Goal: Use online tool/utility: Utilize a website feature to perform a specific function

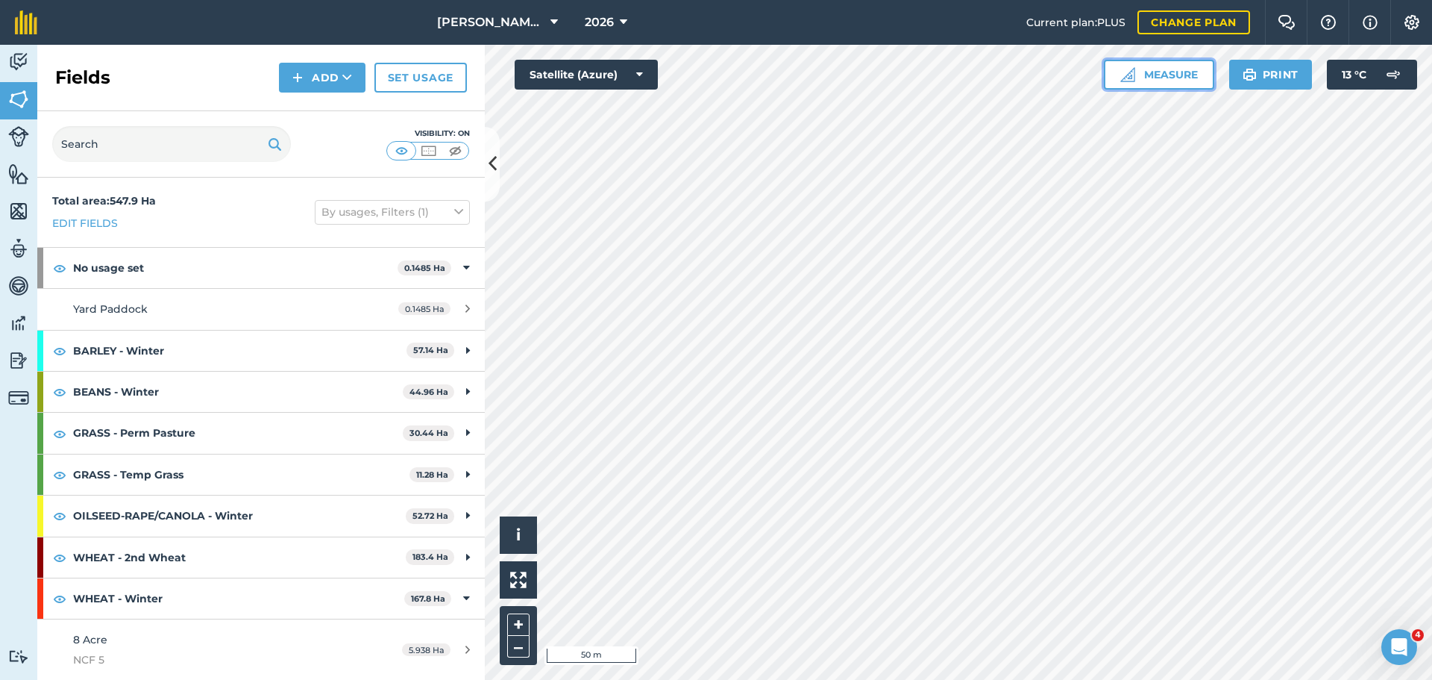
click at [1145, 75] on button "Measure" at bounding box center [1159, 75] width 110 height 30
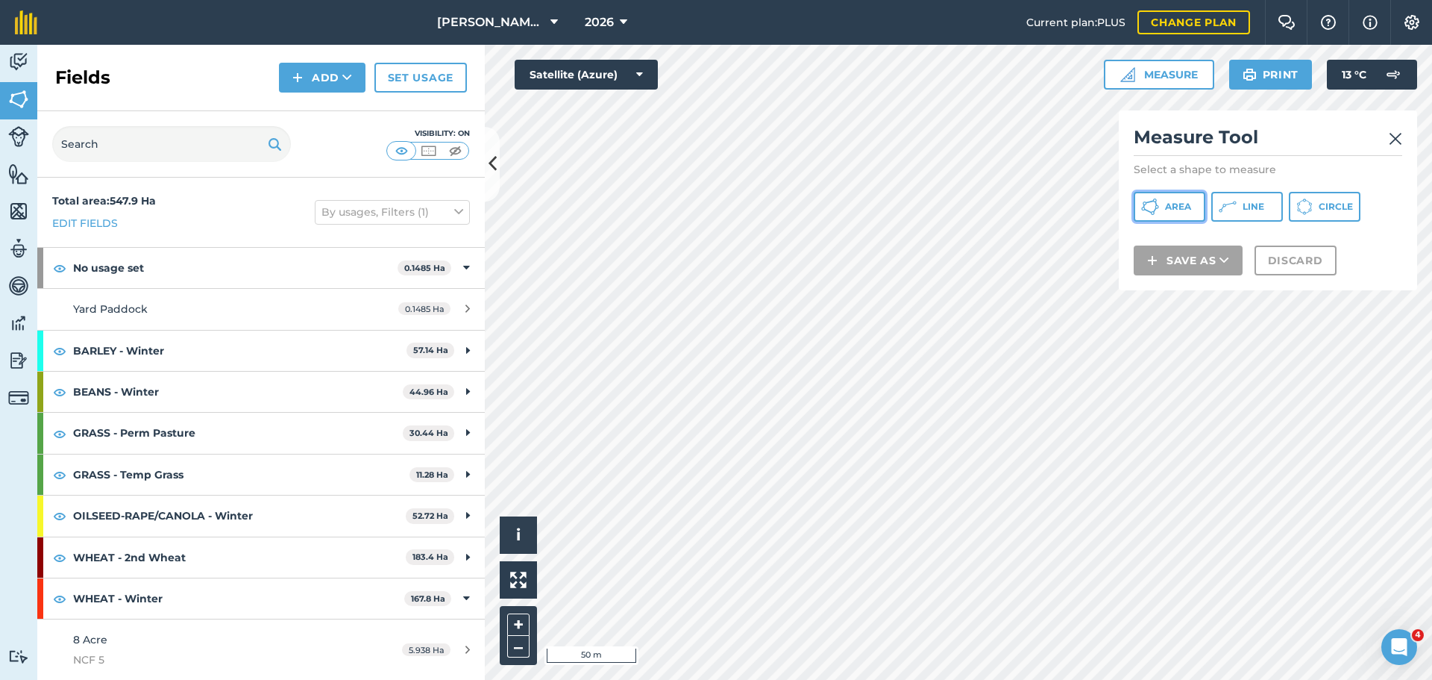
drag, startPoint x: 1183, startPoint y: 205, endPoint x: 1173, endPoint y: 213, distance: 12.2
click at [1145, 204] on span "Area" at bounding box center [1178, 207] width 26 height 12
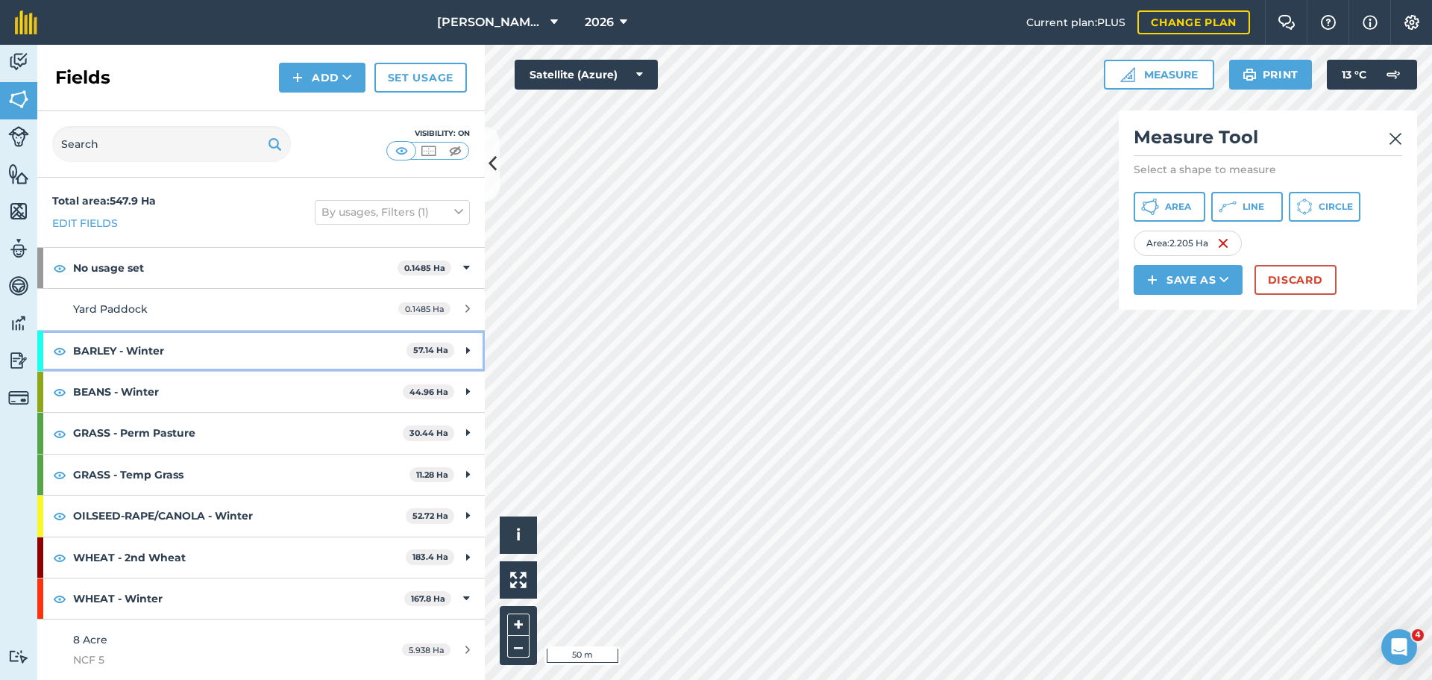
click at [450, 344] on div "BARLEY - Winter 57.14 Ha" at bounding box center [261, 350] width 448 height 40
click at [460, 345] on div "BARLEY - Winter 57.14 Ha" at bounding box center [261, 350] width 448 height 40
click at [449, 350] on div "BARLEY - Winter 57.14 Ha" at bounding box center [261, 350] width 448 height 40
click at [228, 324] on link "Yard Paddock 0.1485 Ha" at bounding box center [261, 309] width 448 height 40
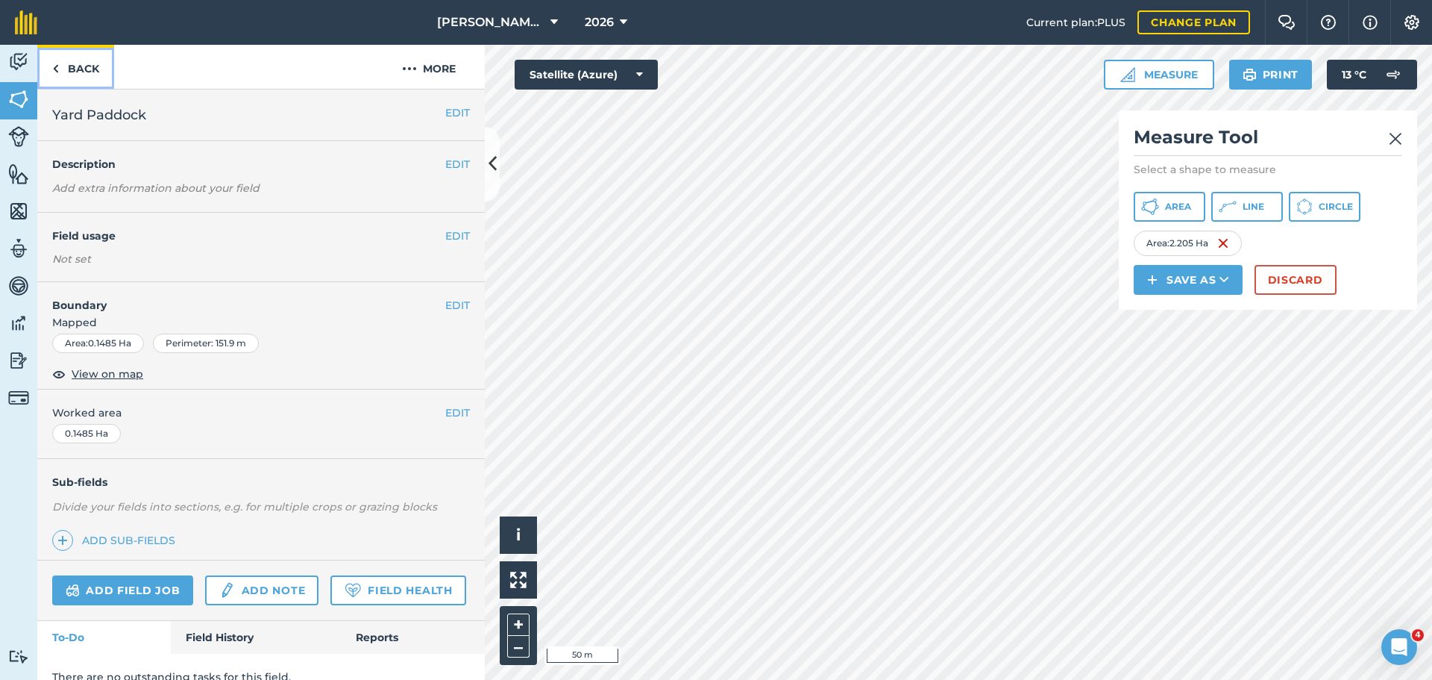
click at [84, 67] on link "Back" at bounding box center [75, 67] width 77 height 44
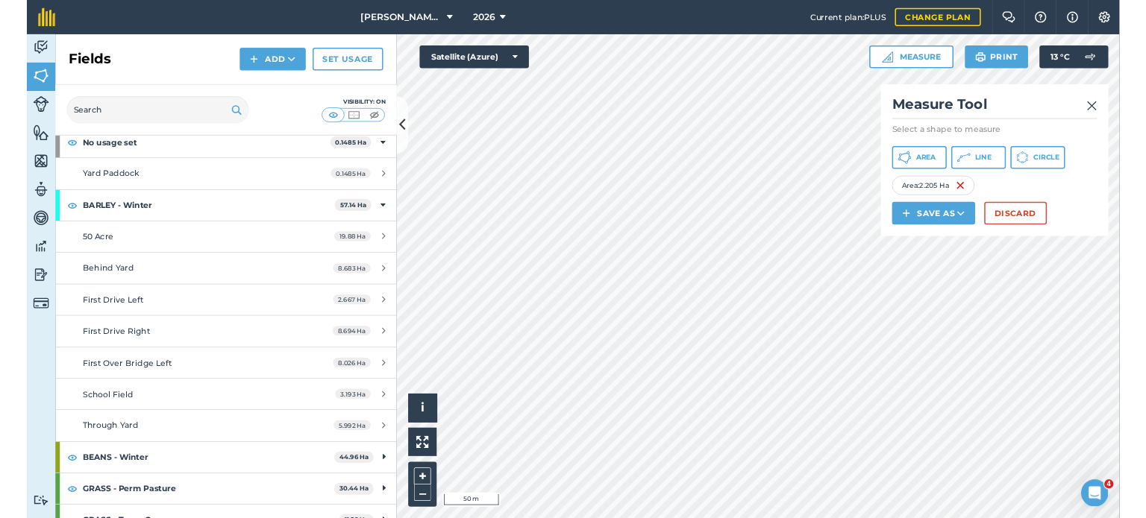
scroll to position [75, 0]
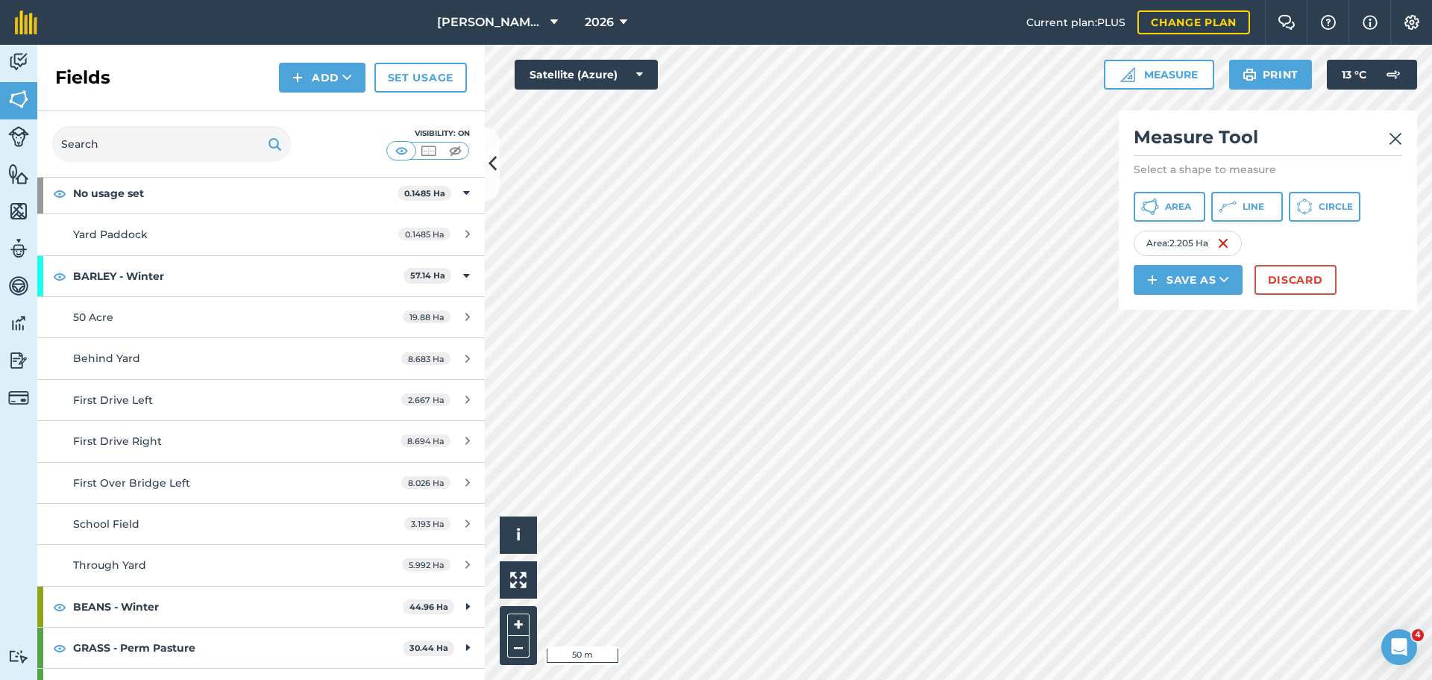
click at [1145, 134] on img at bounding box center [1395, 139] width 13 height 18
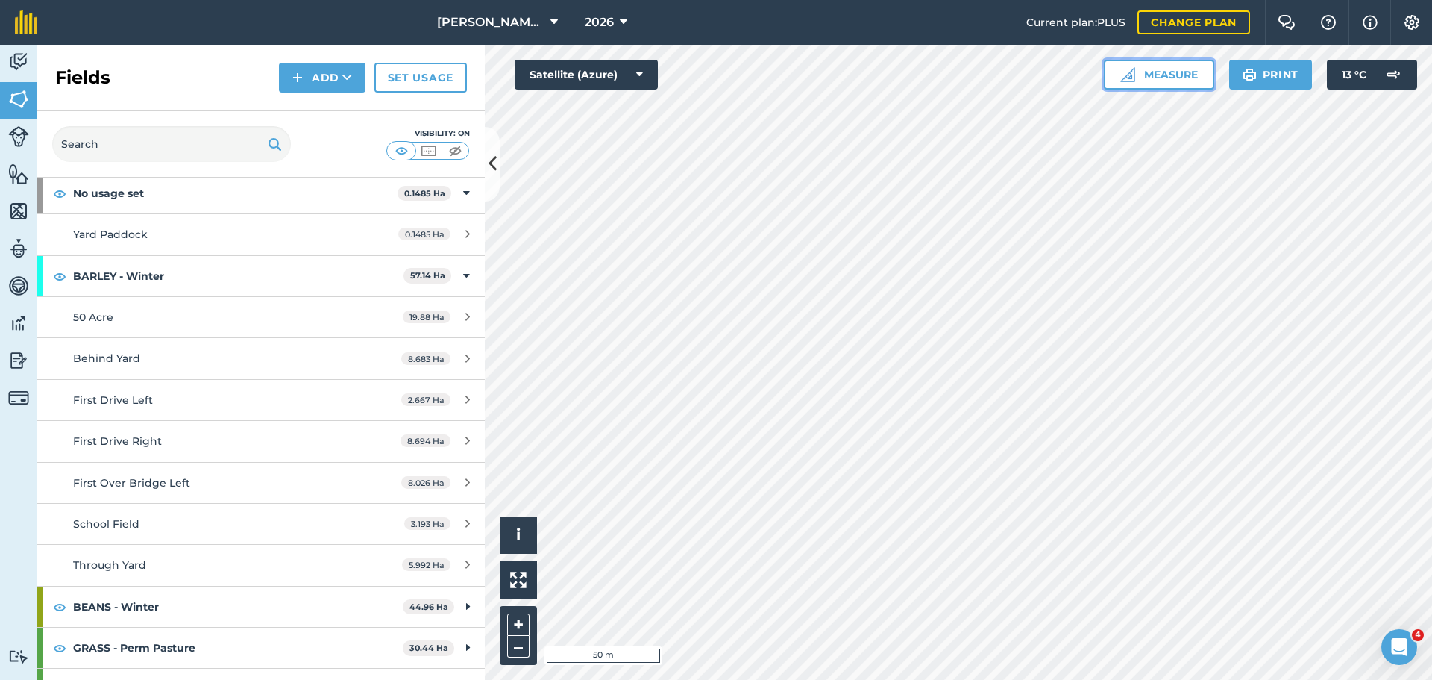
click at [1145, 65] on button "Measure" at bounding box center [1159, 75] width 110 height 30
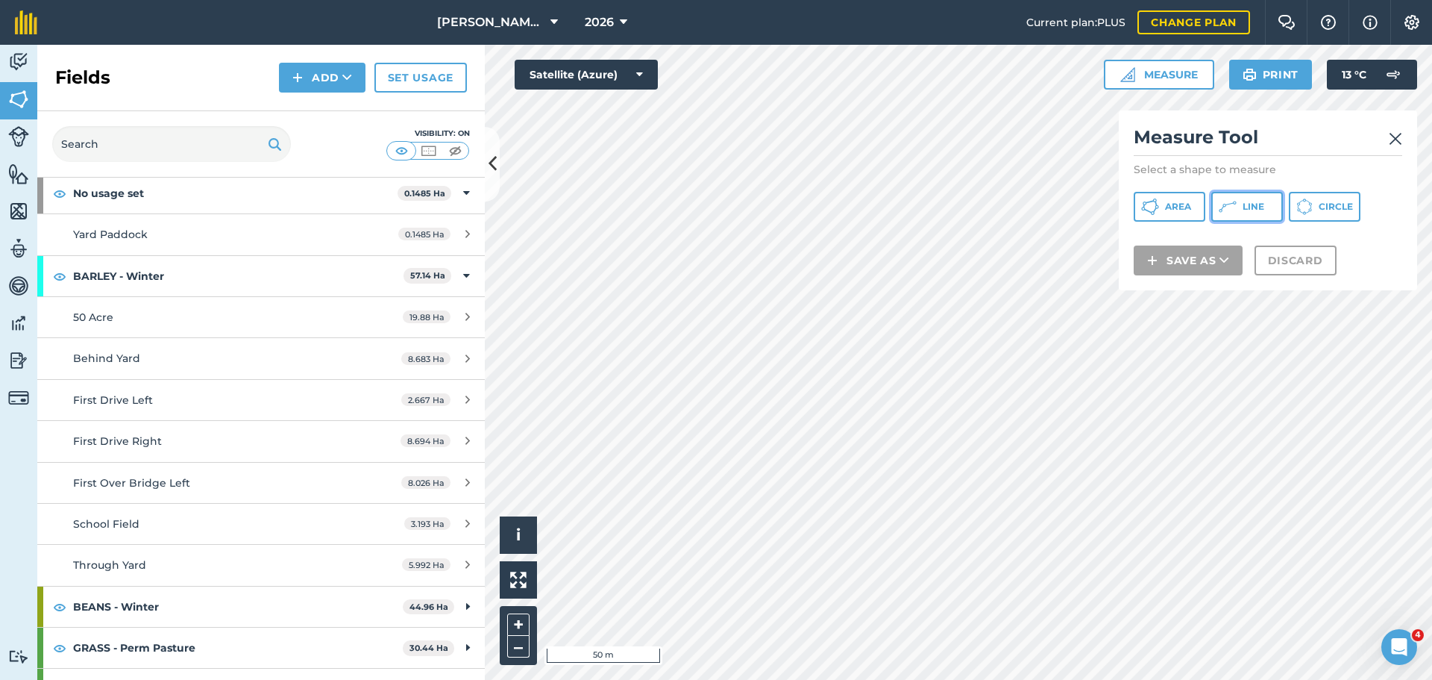
click at [1145, 211] on span "Line" at bounding box center [1254, 207] width 22 height 12
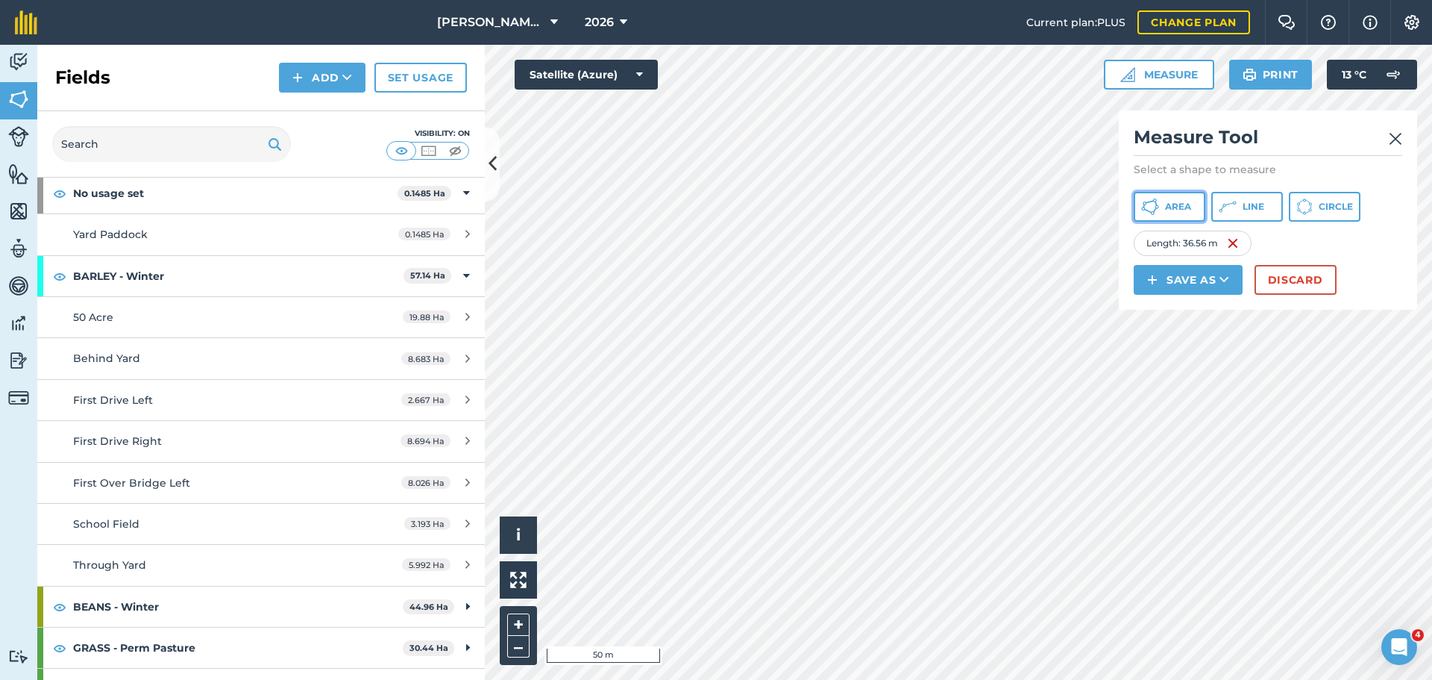
click at [1142, 203] on icon at bounding box center [1150, 207] width 18 height 18
click at [1145, 210] on button "Line" at bounding box center [1247, 207] width 72 height 30
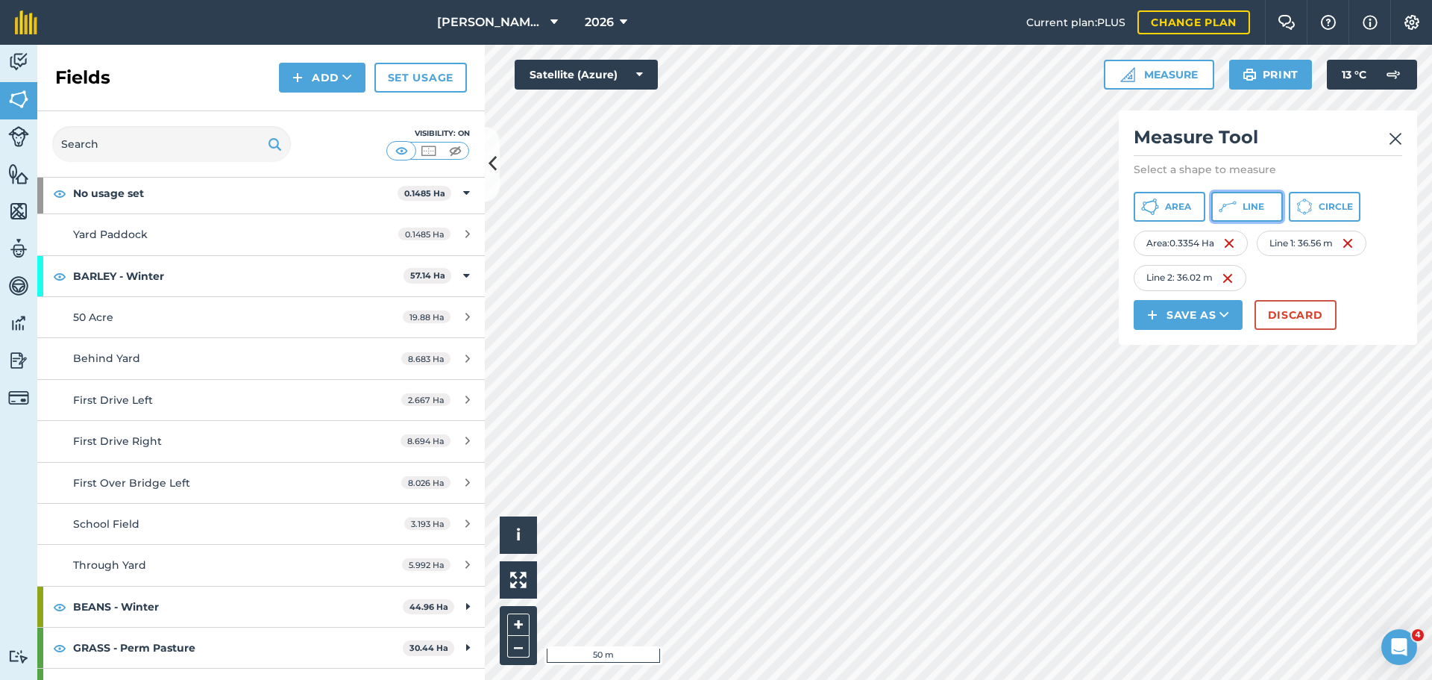
click at [1145, 201] on span "Line" at bounding box center [1254, 207] width 22 height 12
click at [1145, 204] on button "Line" at bounding box center [1247, 207] width 72 height 30
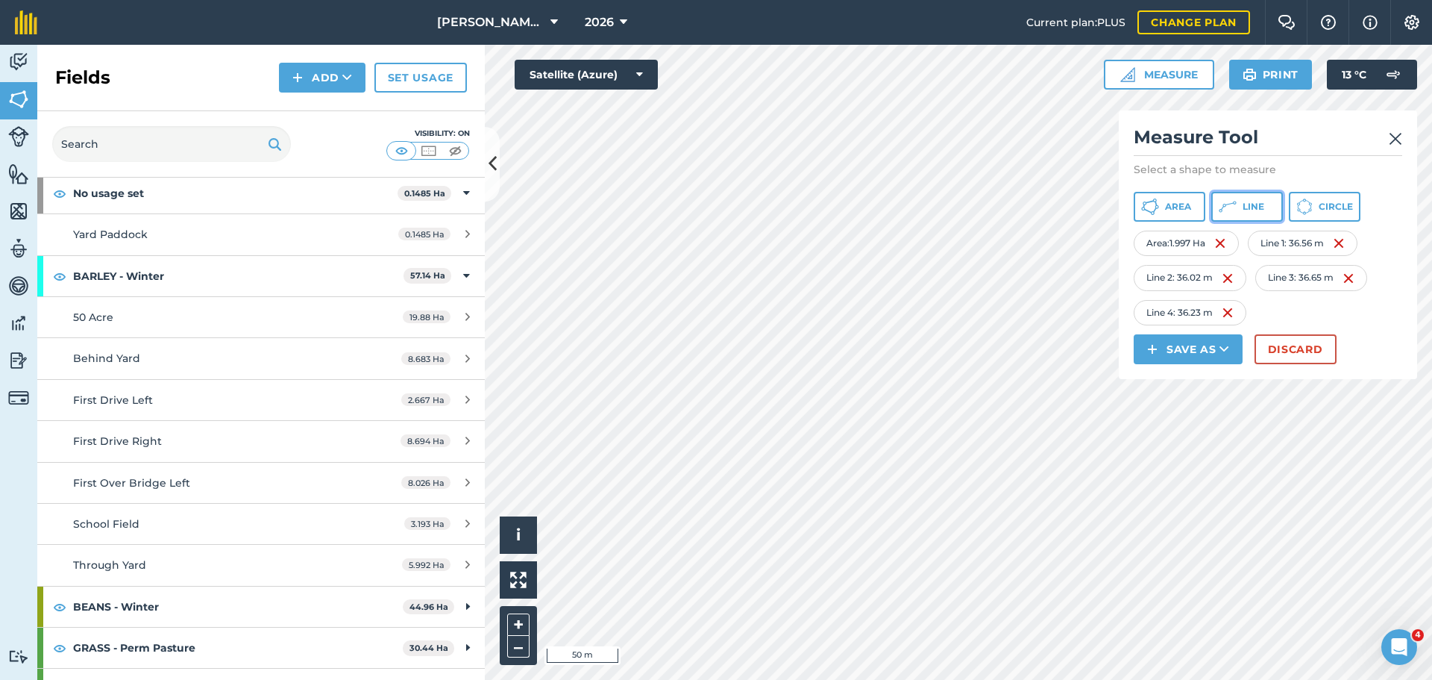
click at [1145, 207] on icon at bounding box center [1228, 207] width 18 height 18
drag, startPoint x: 1243, startPoint y: 208, endPoint x: 1163, endPoint y: 298, distance: 120.5
click at [1145, 210] on span "Line" at bounding box center [1254, 207] width 22 height 12
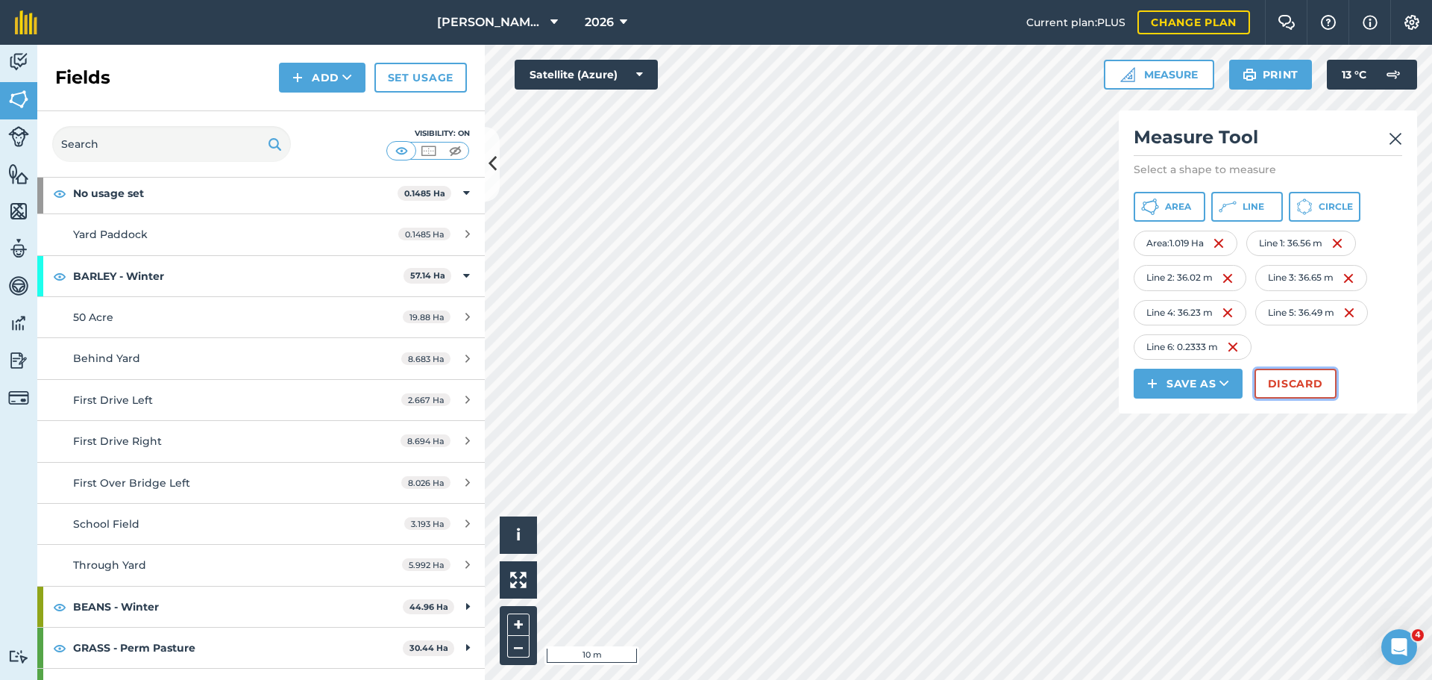
click at [1145, 381] on button "Discard" at bounding box center [1296, 383] width 82 height 30
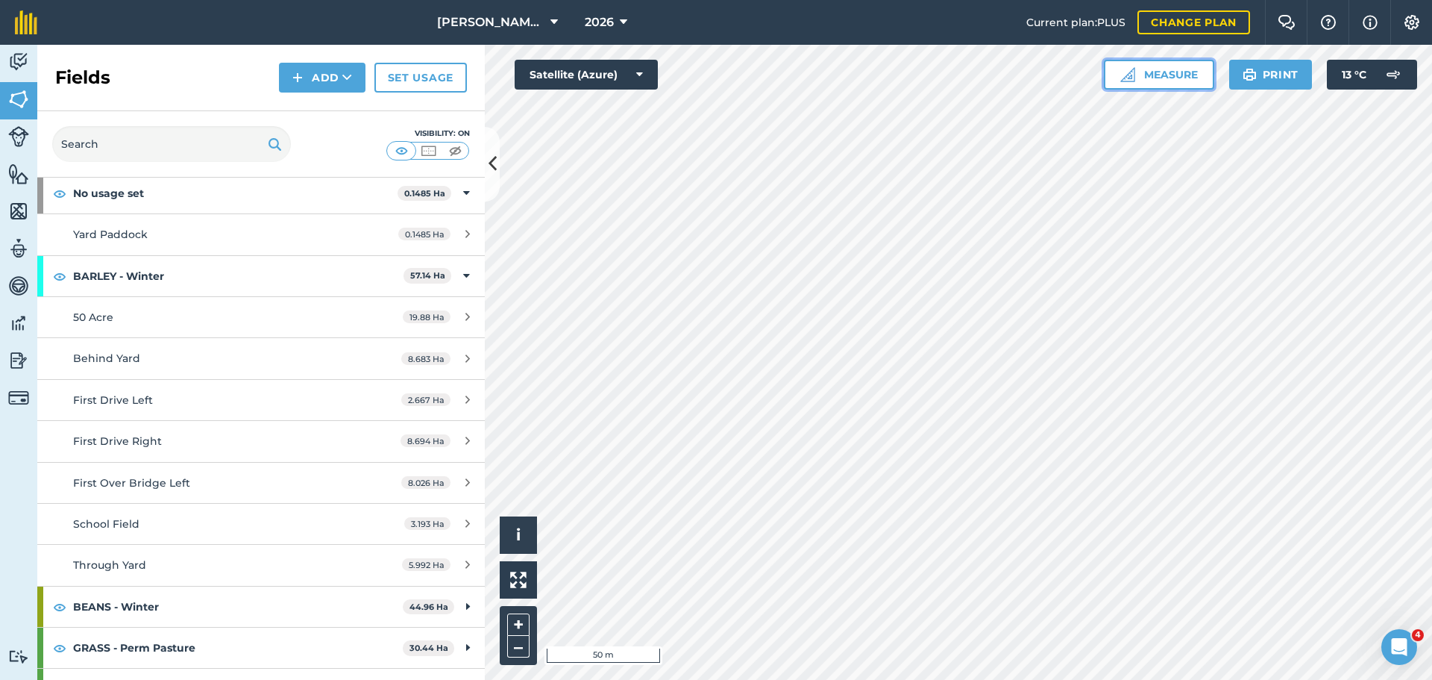
click at [1135, 74] on button "Measure" at bounding box center [1159, 75] width 110 height 30
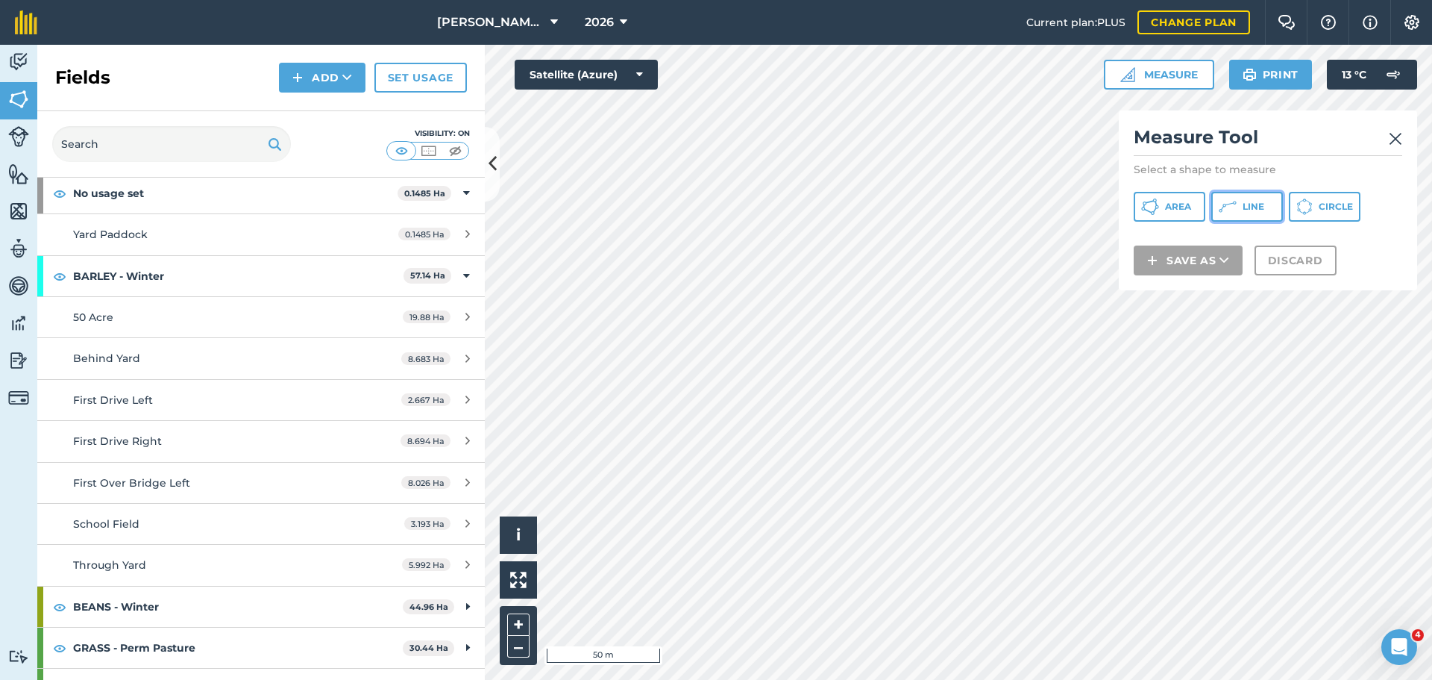
click at [1145, 204] on span "Line" at bounding box center [1254, 207] width 22 height 12
click at [1145, 198] on button "Line" at bounding box center [1247, 207] width 72 height 30
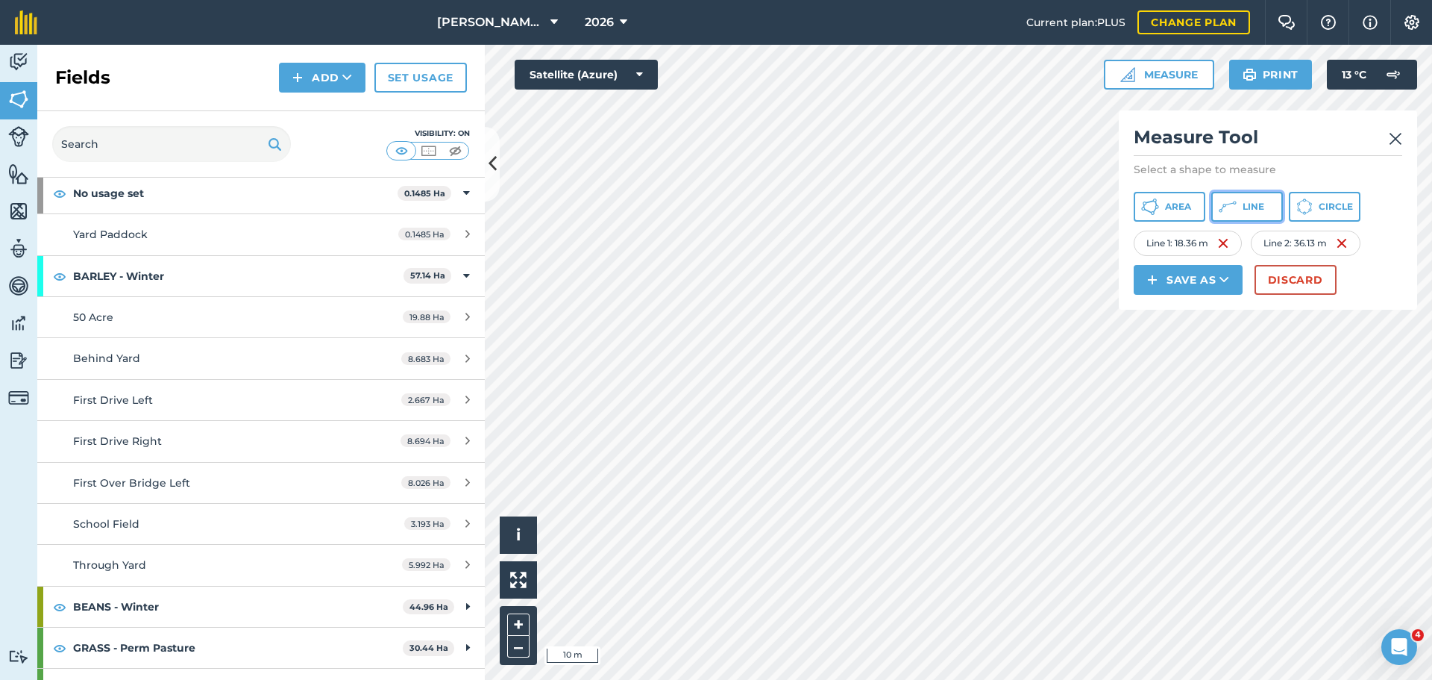
click at [1145, 201] on button "Line" at bounding box center [1247, 207] width 72 height 30
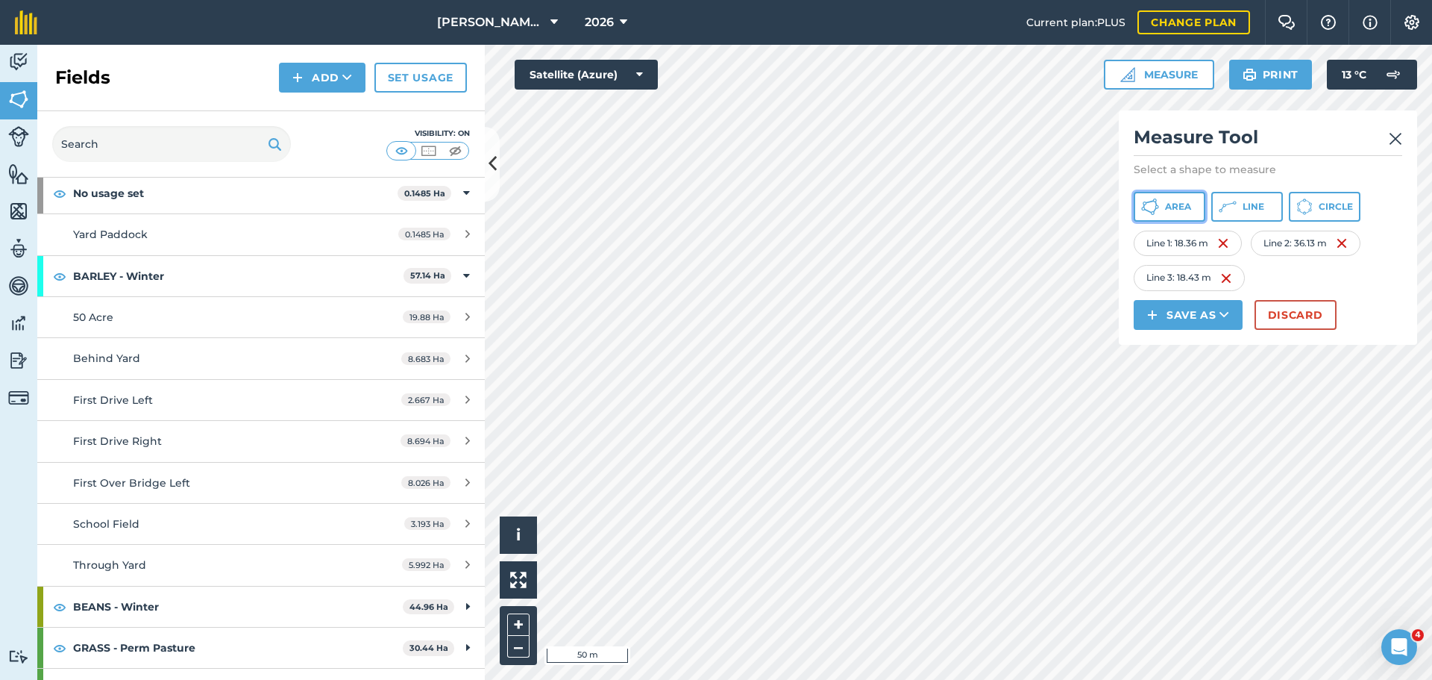
click at [1145, 197] on button "Area" at bounding box center [1170, 207] width 72 height 30
click at [1145, 321] on div "Click to start drawing i © 2025 TomTom, Microsoft 10 m + – Satellite (Azure) Me…" at bounding box center [958, 362] width 947 height 635
click at [1145, 207] on icon at bounding box center [1228, 207] width 18 height 18
click at [1145, 203] on span "Area" at bounding box center [1178, 207] width 26 height 12
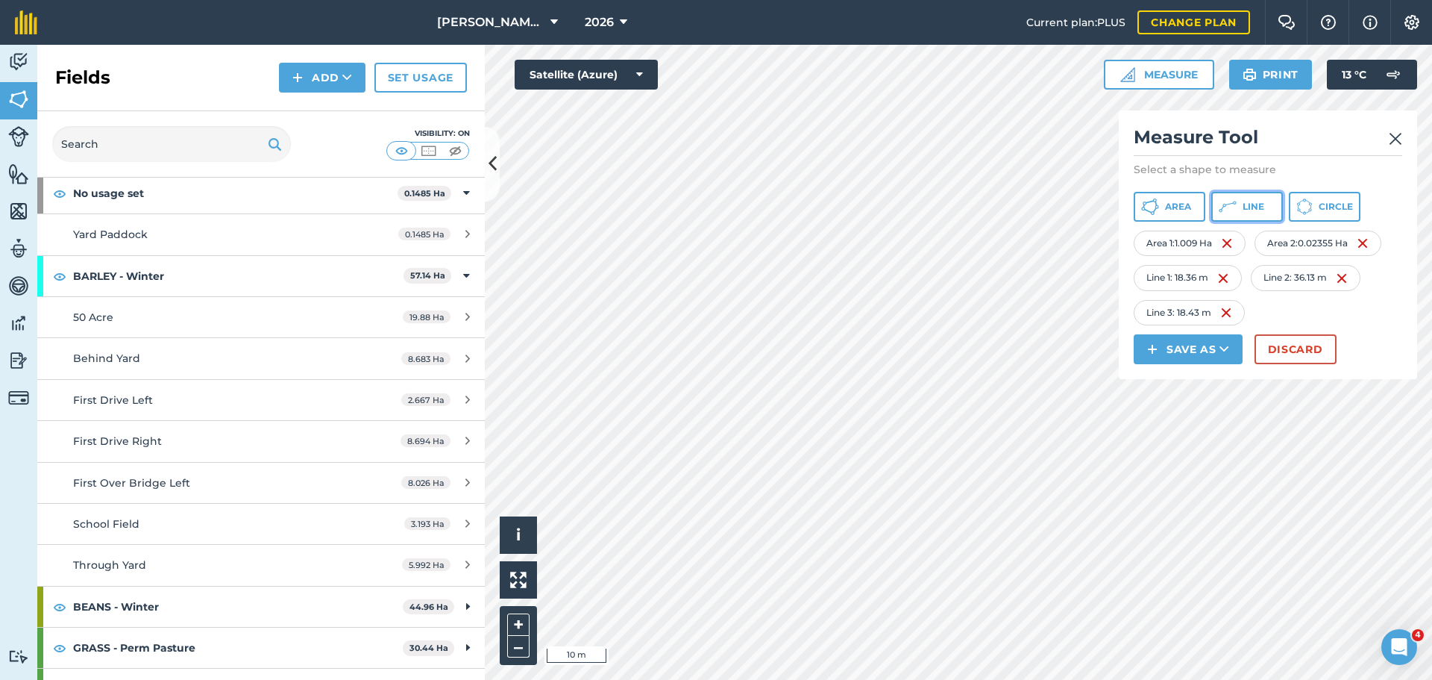
click at [1145, 210] on icon at bounding box center [1228, 207] width 18 height 18
click at [1145, 216] on button "Line" at bounding box center [1247, 207] width 72 height 30
click at [1145, 213] on button "Area" at bounding box center [1170, 207] width 72 height 30
click at [1145, 211] on span "Area" at bounding box center [1178, 207] width 26 height 12
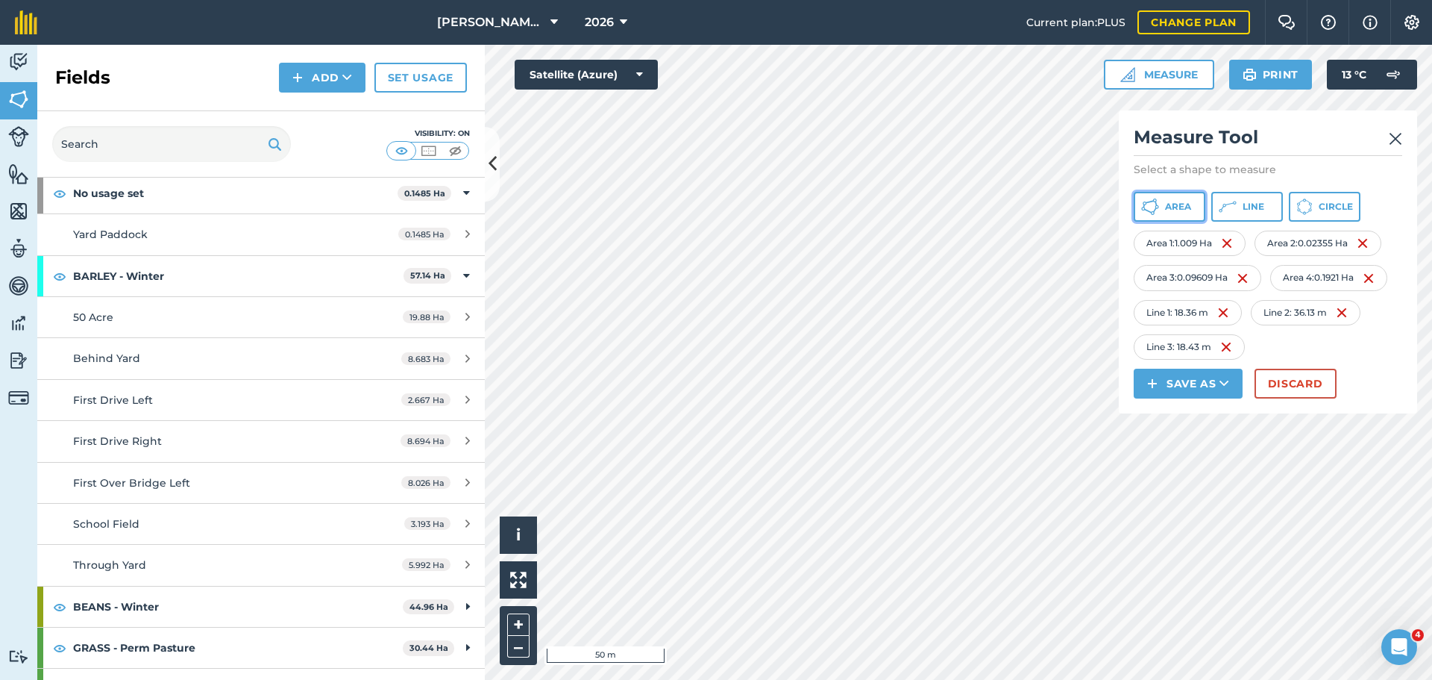
click at [1145, 204] on span "Area" at bounding box center [1178, 207] width 26 height 12
click at [1145, 197] on button "Area" at bounding box center [1170, 207] width 72 height 30
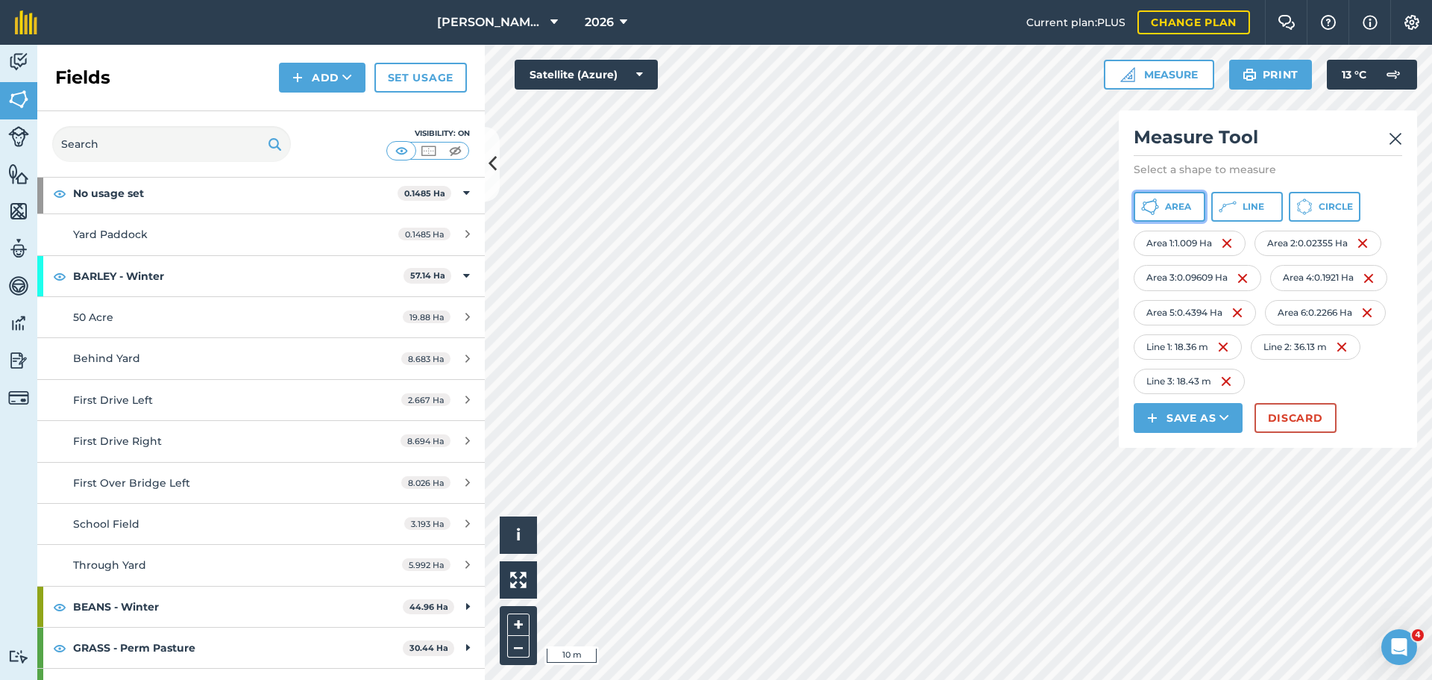
click at [1145, 199] on button "Area" at bounding box center [1170, 207] width 72 height 30
click at [1145, 426] on button "Discard" at bounding box center [1296, 418] width 82 height 30
